Goal: Information Seeking & Learning: Learn about a topic

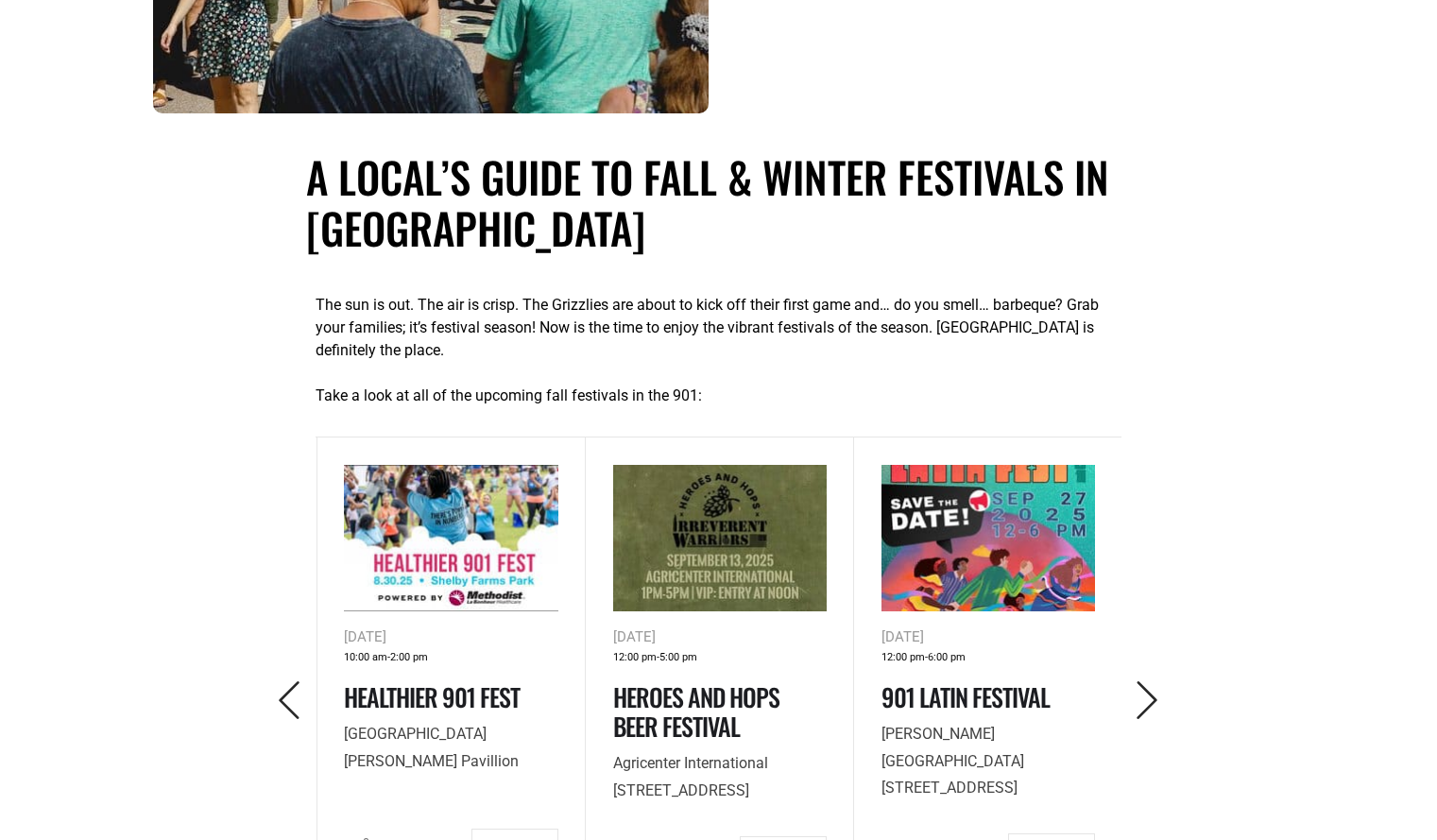
scroll to position [794, 0]
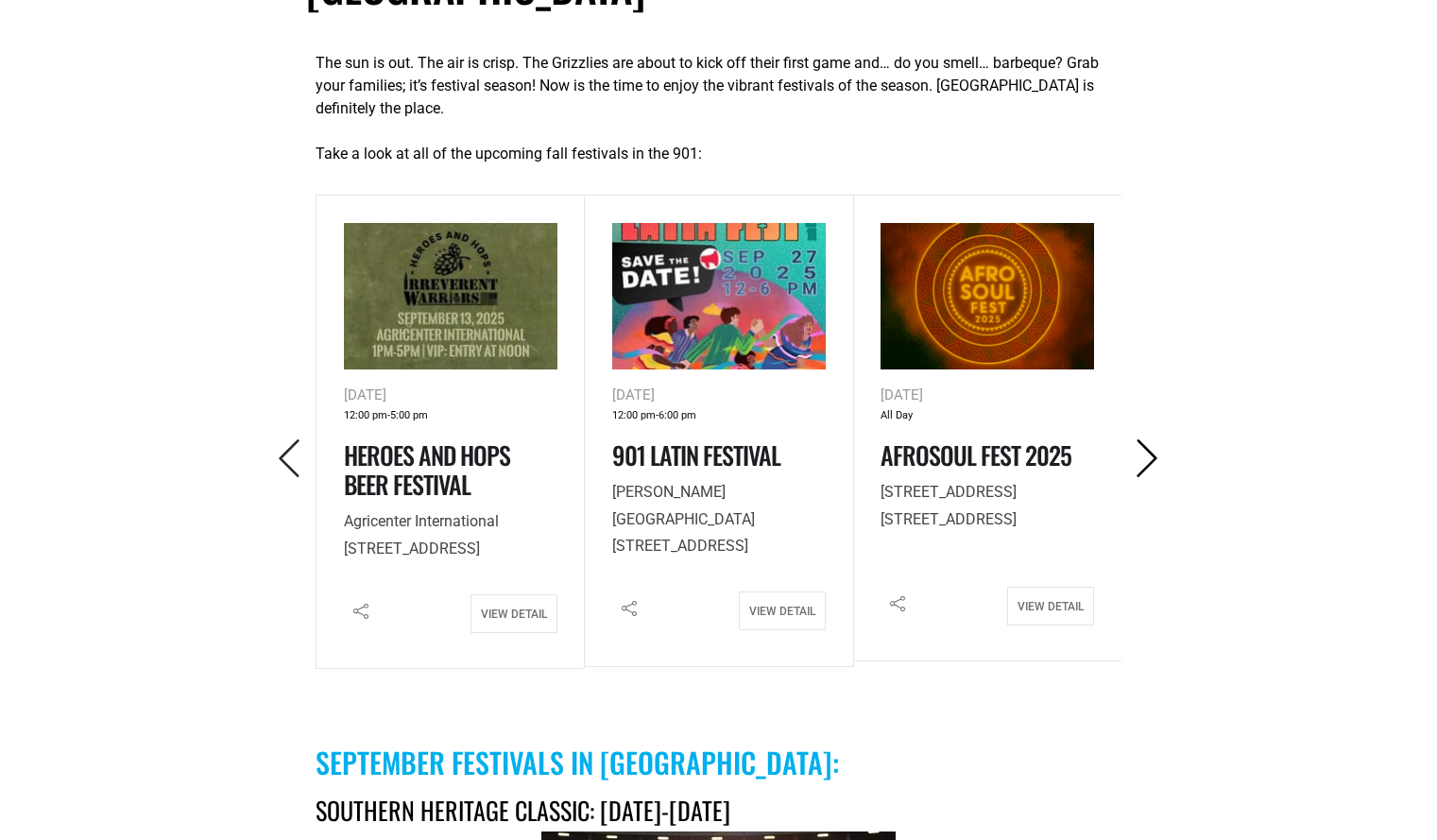
click at [1140, 476] on icon "Next" at bounding box center [1147, 459] width 39 height 39
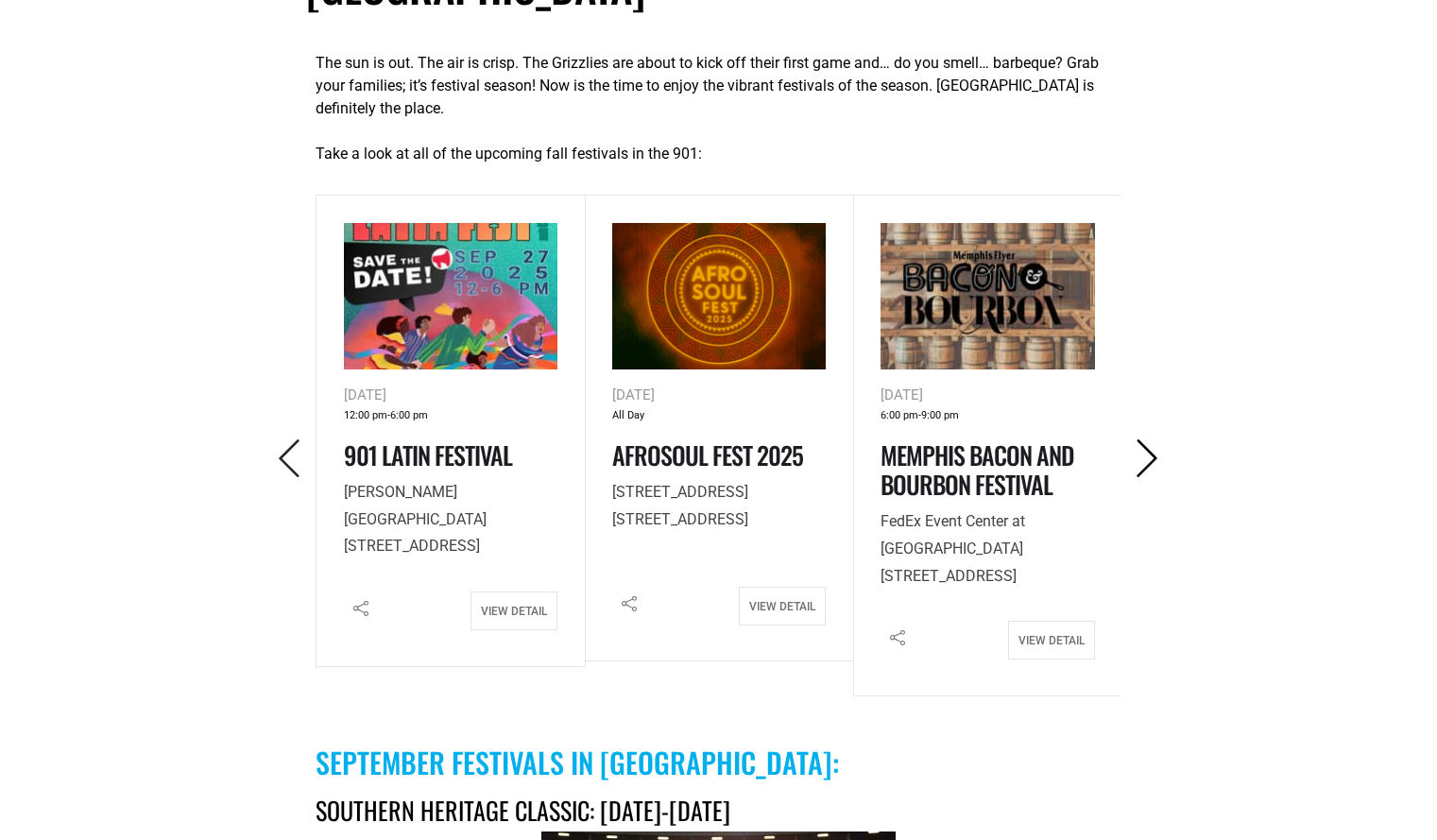
click at [1141, 477] on icon "Next" at bounding box center [1147, 459] width 39 height 39
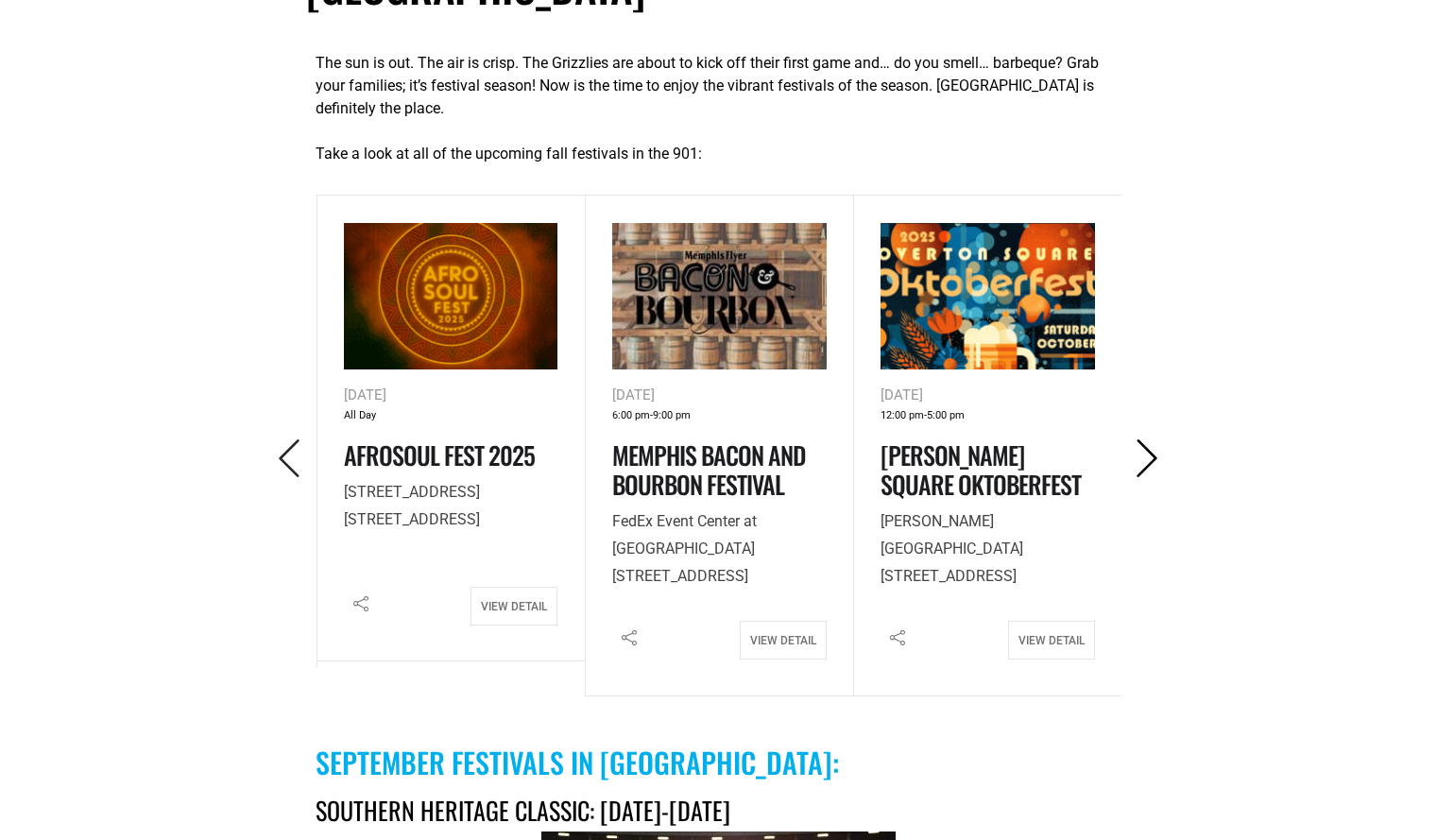
click at [1148, 478] on icon "Next" at bounding box center [1147, 459] width 39 height 39
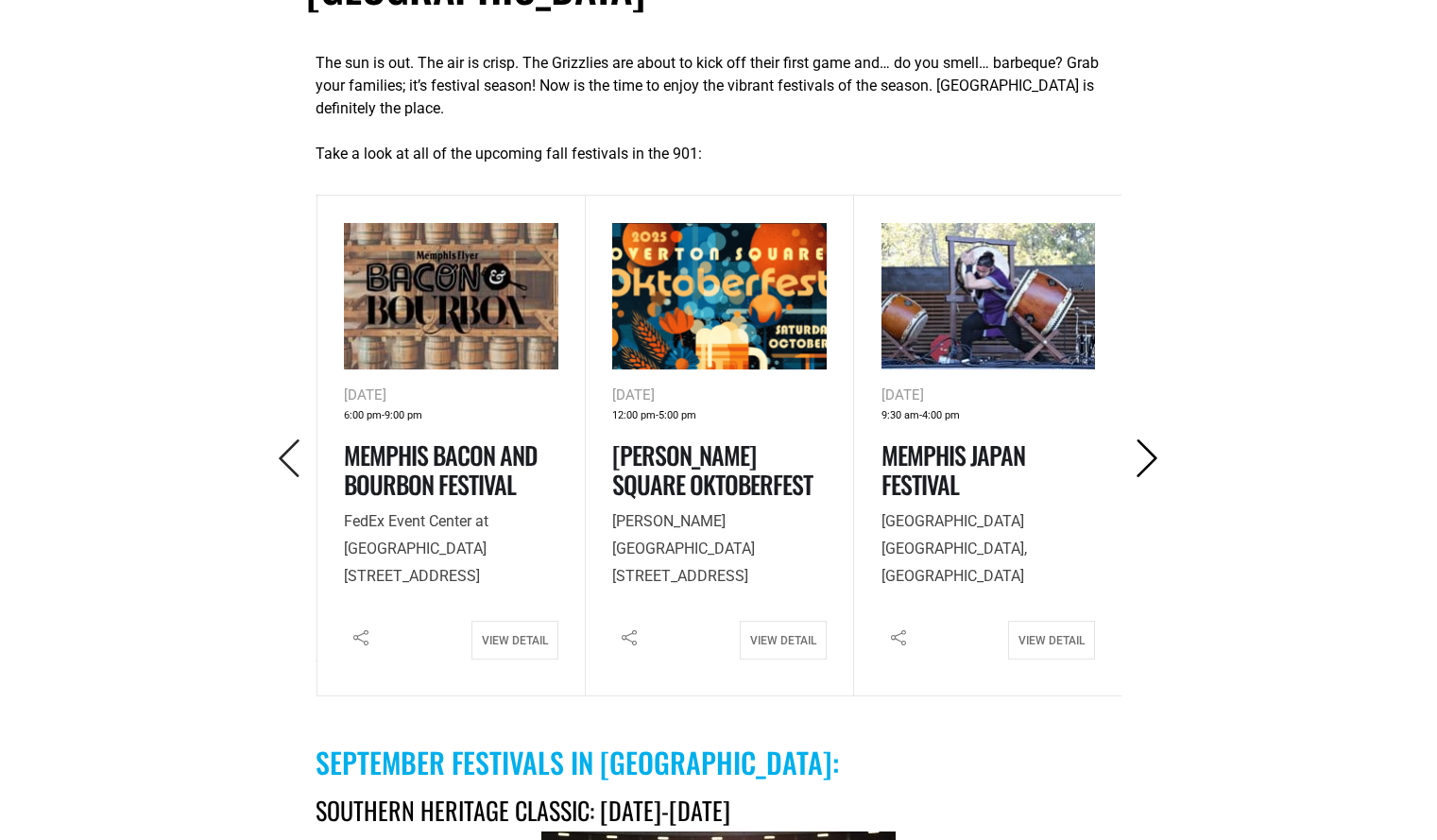
click at [1146, 478] on icon "Next" at bounding box center [1147, 459] width 39 height 39
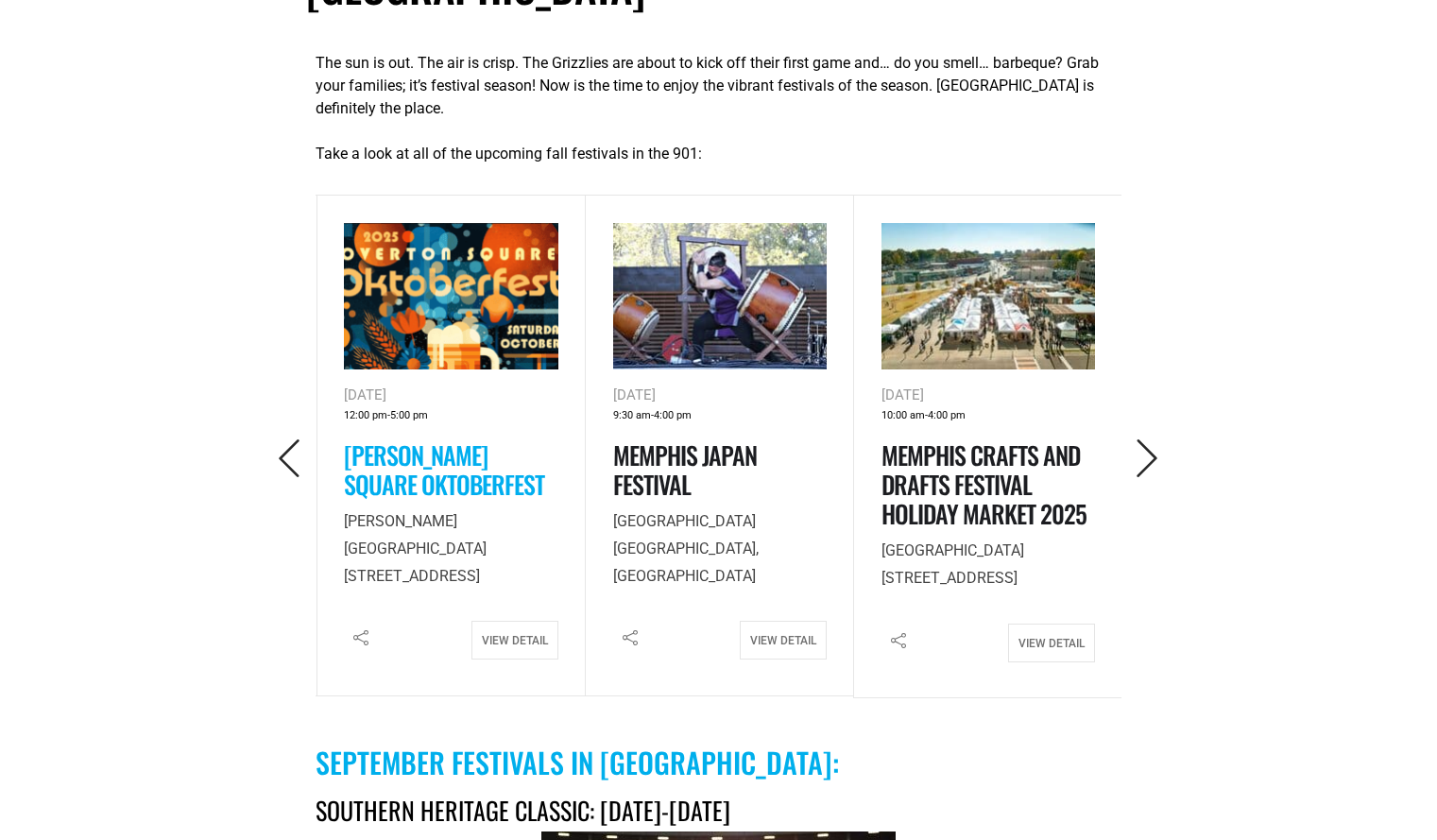
click at [410, 479] on link "[PERSON_NAME] Square Oktoberfest" at bounding box center [443, 469] width 200 height 66
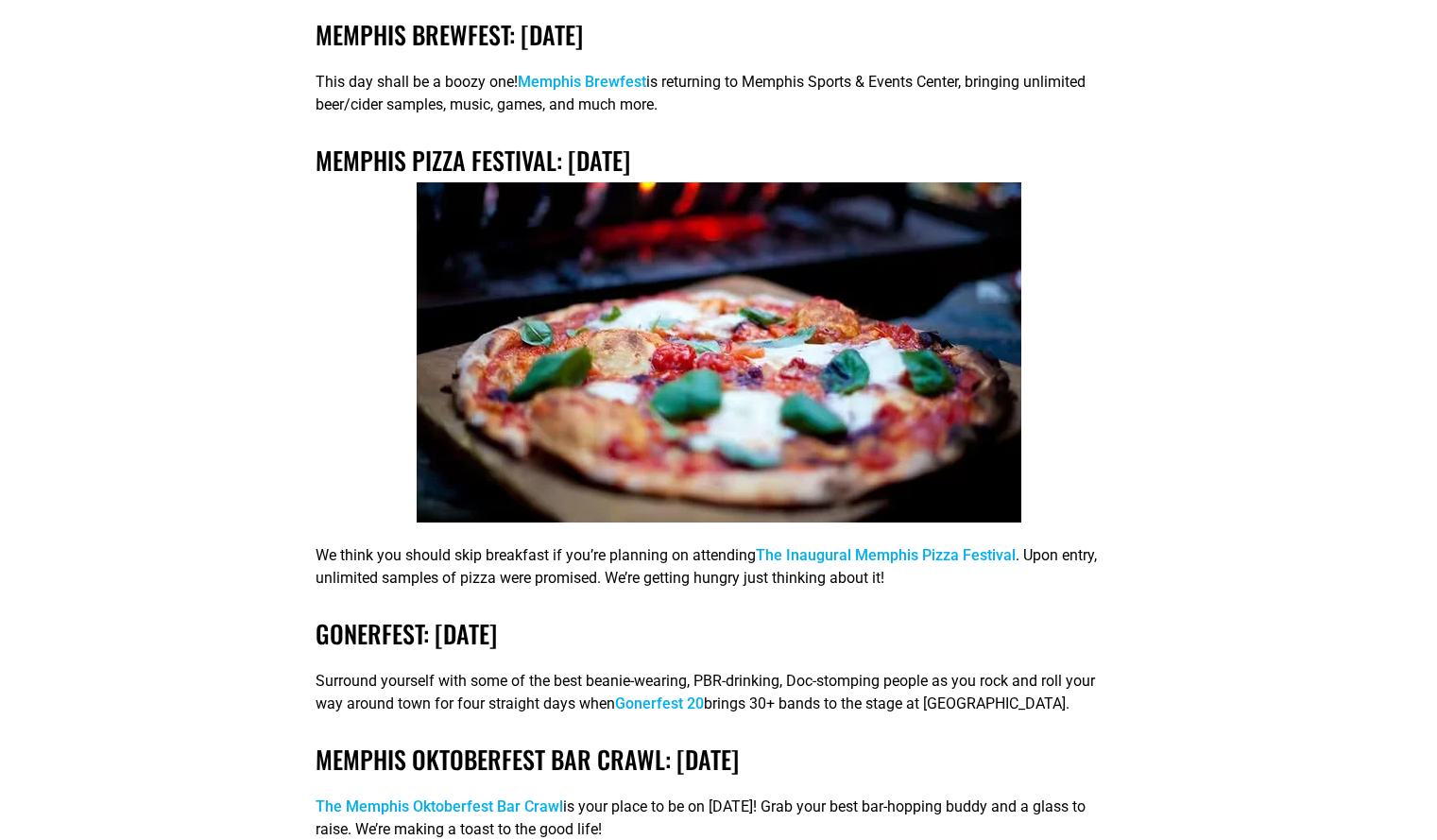
scroll to position [3565, 0]
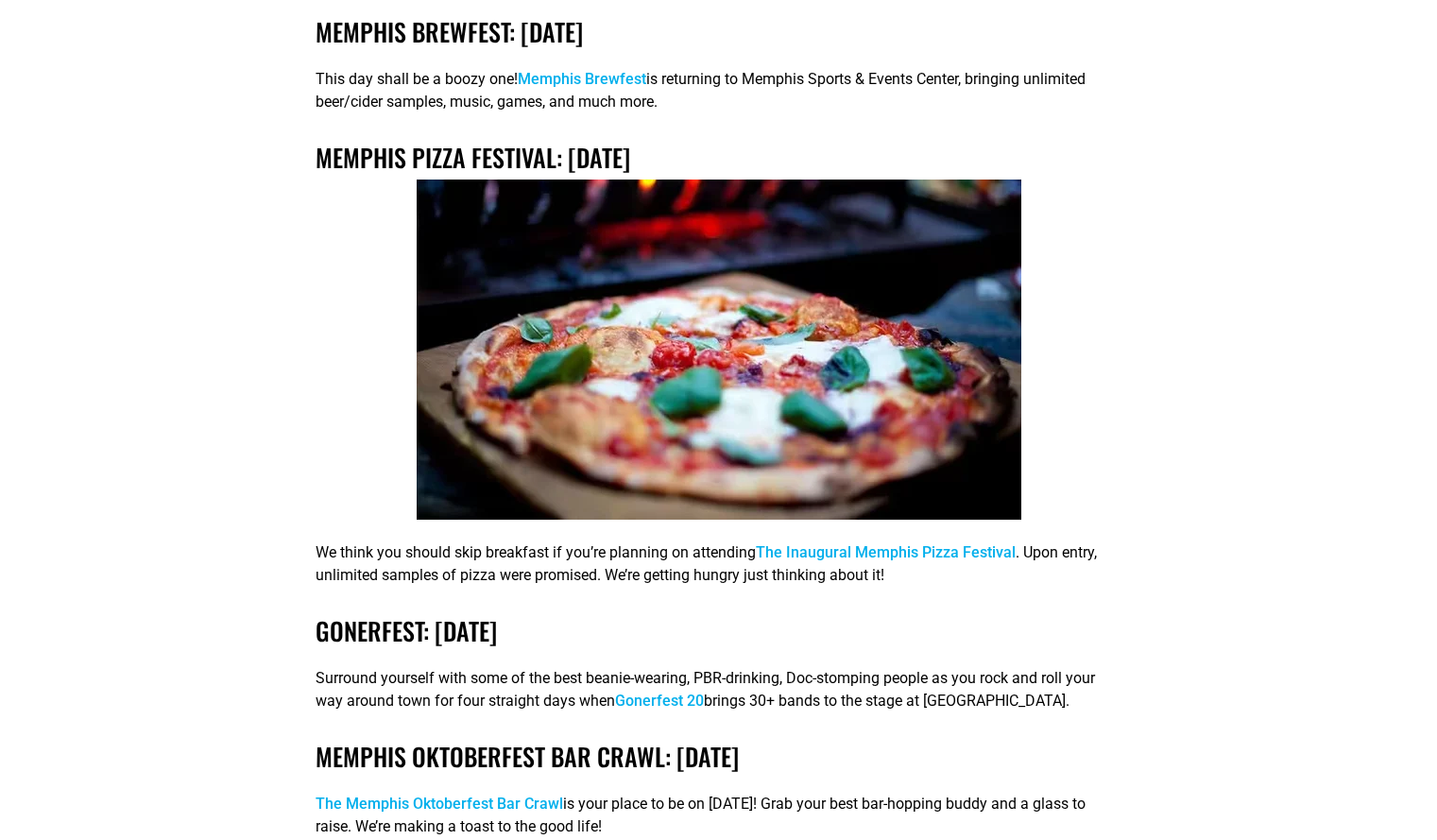
click at [928, 561] on link "The Inaugural Memphis Pizza Festival" at bounding box center [885, 552] width 259 height 18
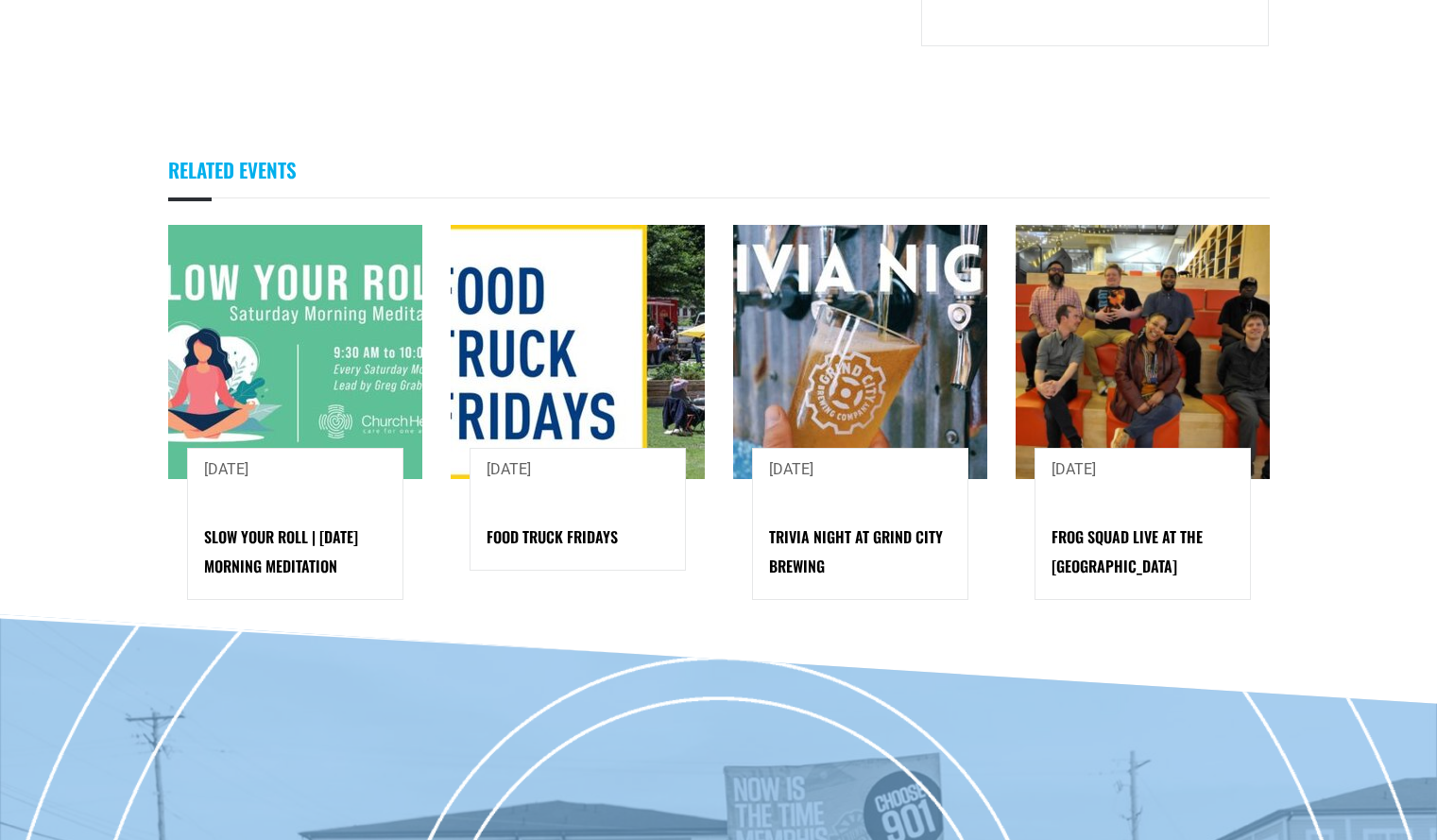
scroll to position [2112, 0]
